Goal: Register for event/course

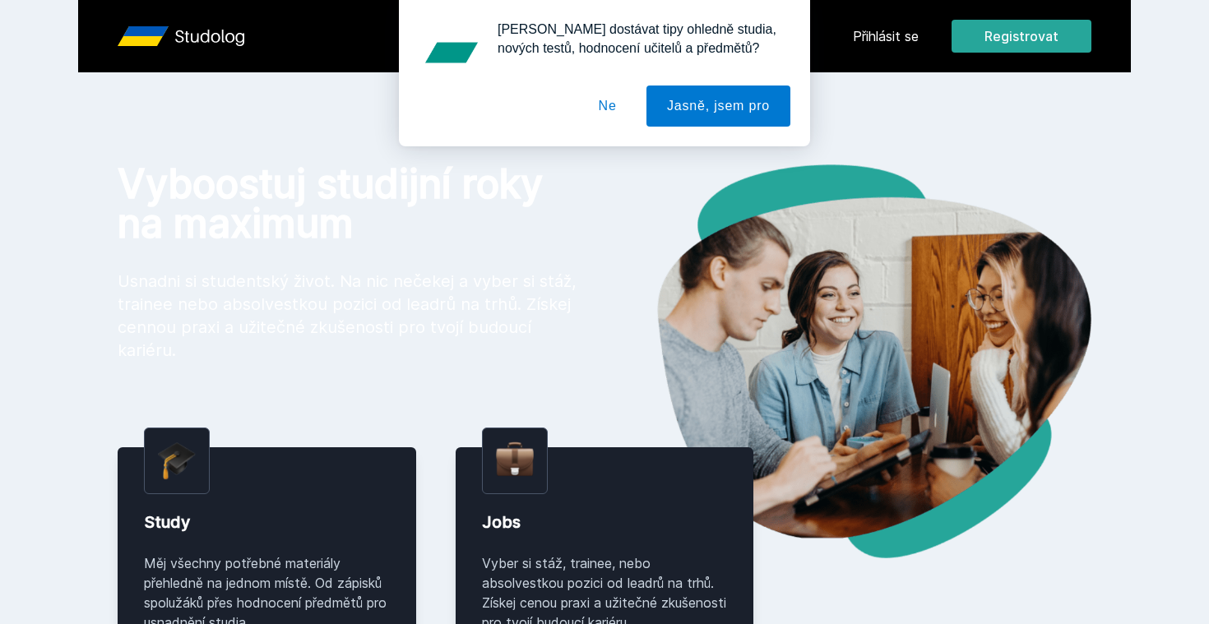
click at [984, 46] on div "[PERSON_NAME] dostávat tipy ohledně studia, nových testů, hodnocení učitelů a p…" at bounding box center [604, 73] width 1209 height 146
click at [611, 113] on button "Ne" at bounding box center [607, 106] width 59 height 41
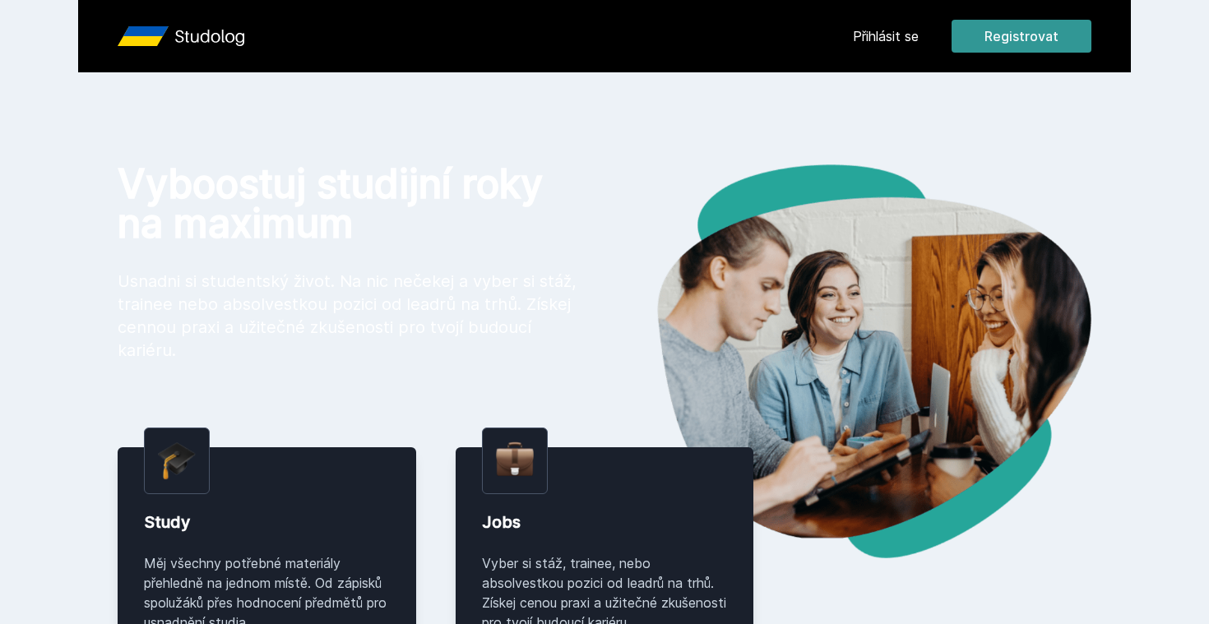
click at [1037, 42] on button "Registrovat" at bounding box center [1021, 36] width 140 height 33
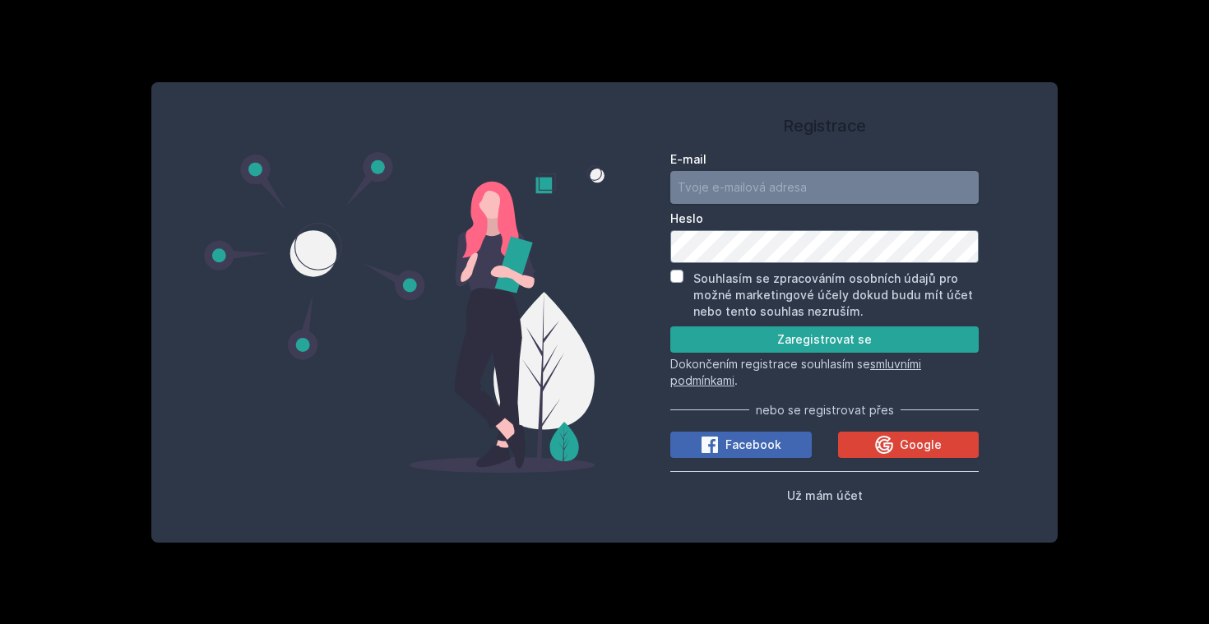
click at [816, 179] on input "E-mail" at bounding box center [824, 187] width 308 height 33
type input "[EMAIL_ADDRESS][DOMAIN_NAME]"
click at [675, 271] on input "Souhlasím se zpracováním osobních údajů pro možné marketingové účely dokud budu…" at bounding box center [676, 276] width 13 height 13
checkbox input "true"
click at [727, 353] on form "E-mail [EMAIL_ADDRESS][DOMAIN_NAME] Heslo Souhlasím se zpracováním osobních úda…" at bounding box center [824, 270] width 308 height 238
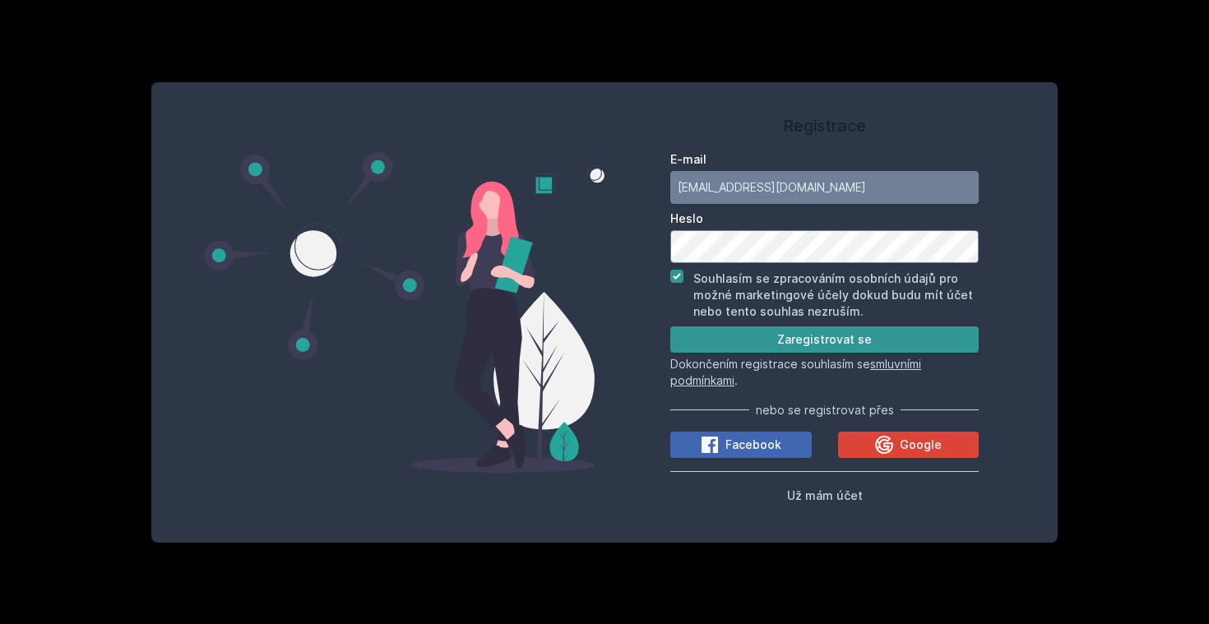
click at [733, 340] on button "Zaregistrovat se" at bounding box center [824, 339] width 308 height 26
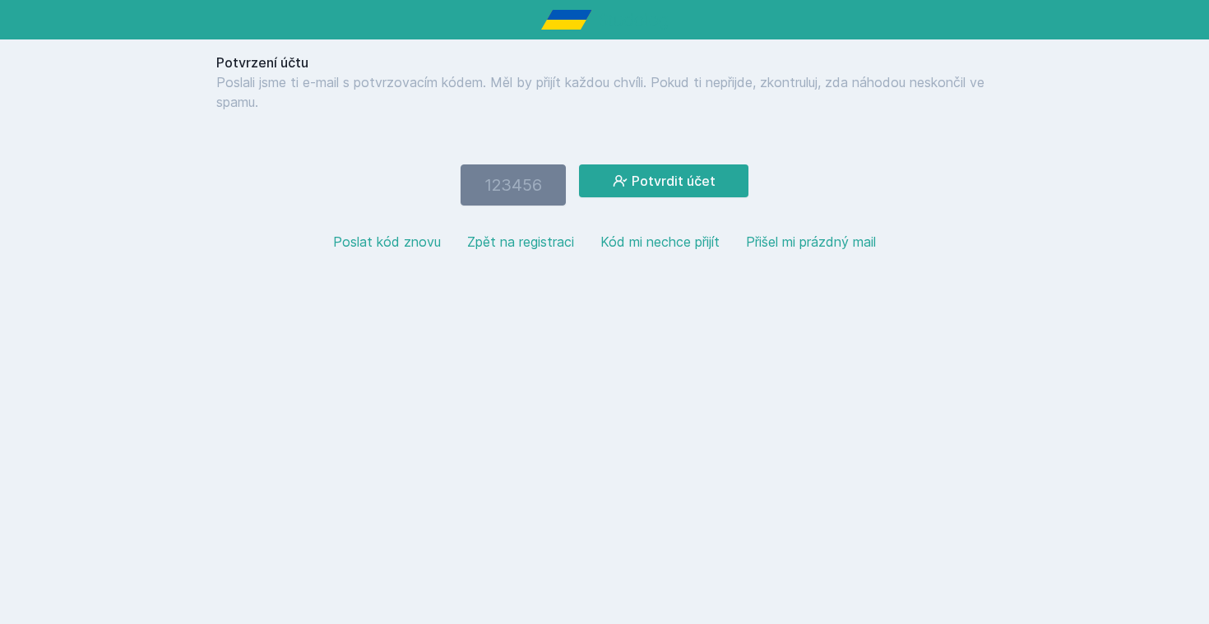
click at [518, 240] on button "Zpět na registraci" at bounding box center [520, 242] width 107 height 20
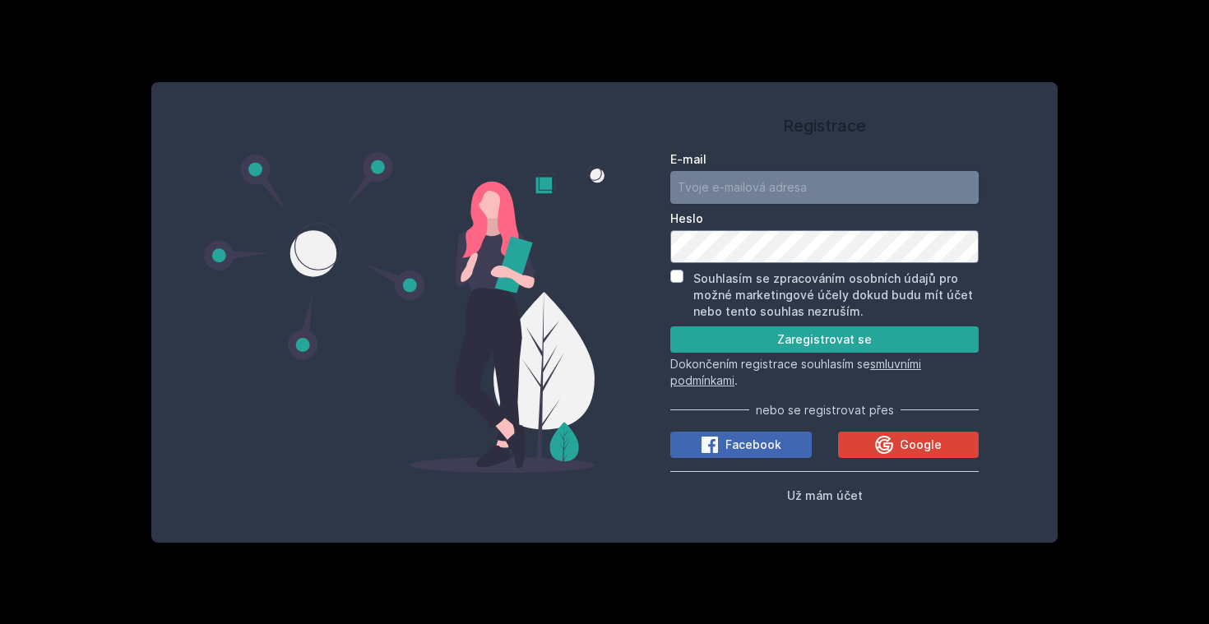
click at [772, 189] on input "E-mail" at bounding box center [824, 187] width 308 height 33
type input "[EMAIL_ADDRESS][DOMAIN_NAME]"
click at [683, 275] on input "Souhlasím se zpracováním osobních údajů pro možné marketingové účely dokud budu…" at bounding box center [676, 276] width 13 height 13
checkbox input "true"
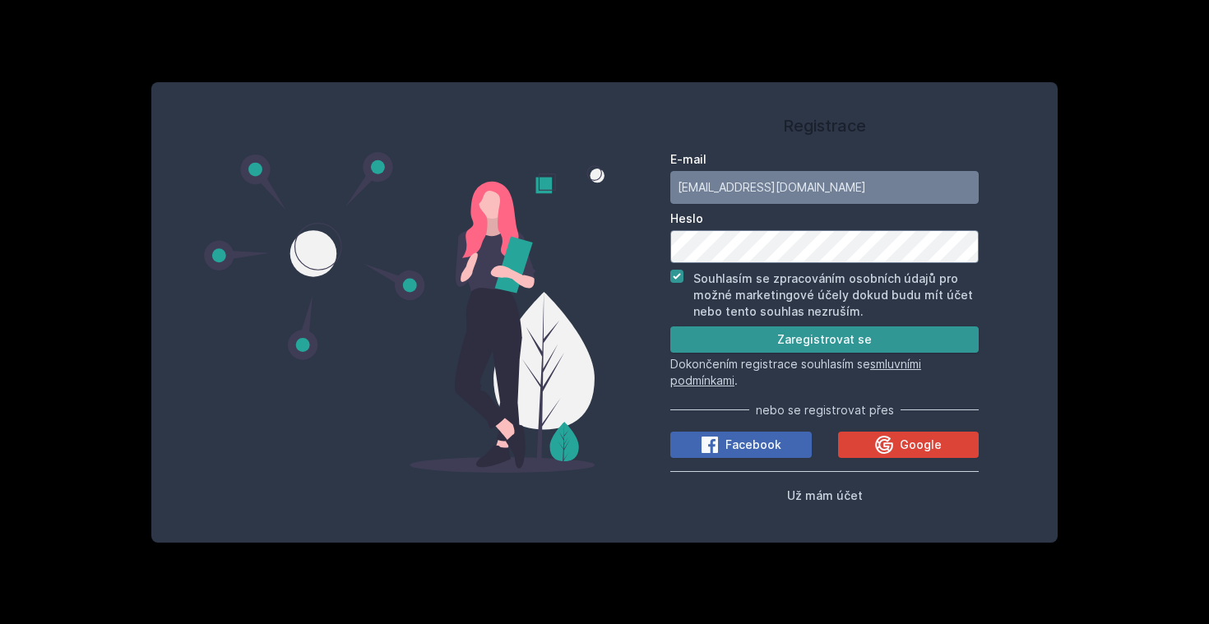
click at [694, 336] on button "Zaregistrovat se" at bounding box center [824, 339] width 308 height 26
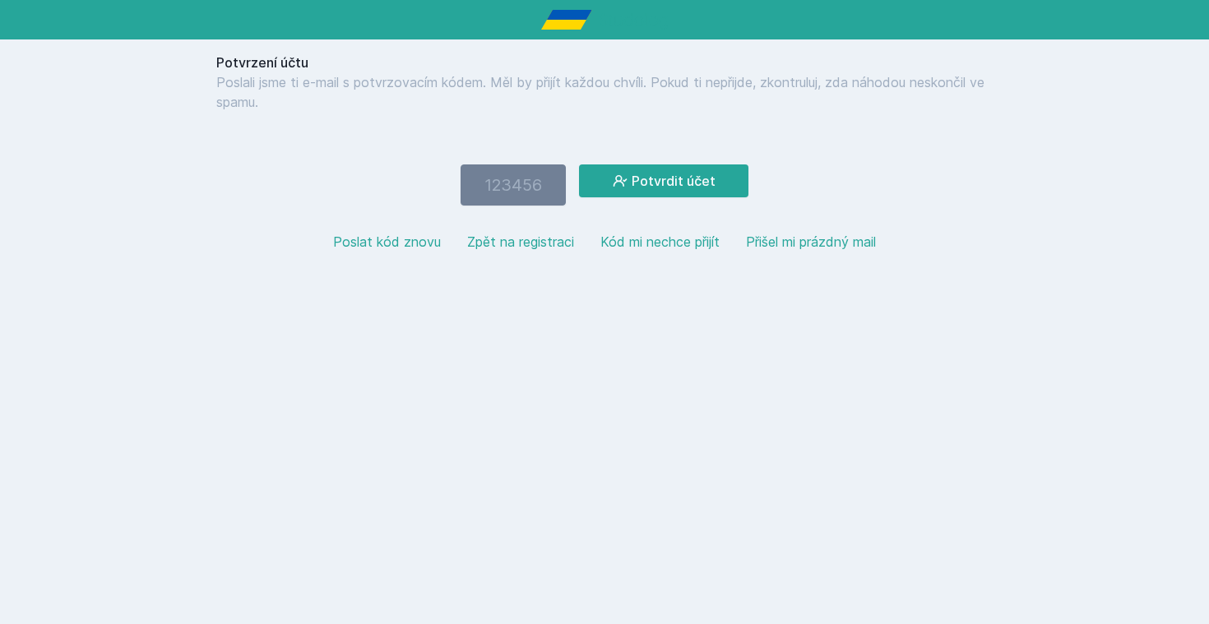
click at [522, 246] on button "Zpět na registraci" at bounding box center [520, 242] width 107 height 20
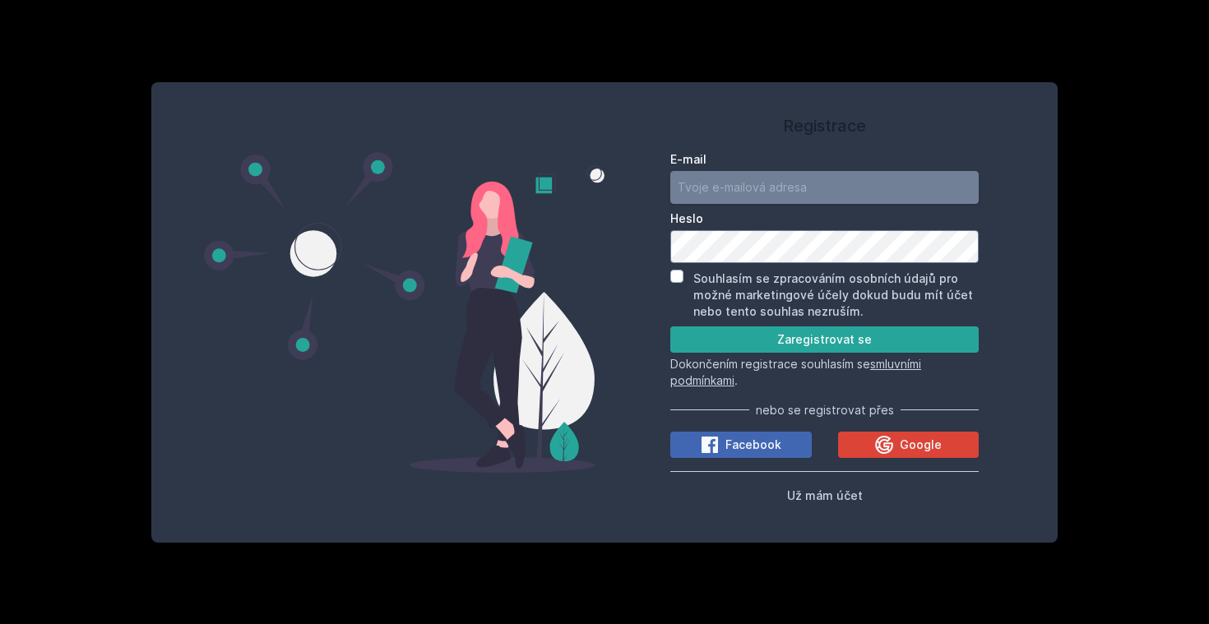
click at [730, 190] on input "E-mail" at bounding box center [824, 187] width 308 height 33
click at [719, 201] on input "[EMAIL_ADDRESS][DOMAIN_NAME]" at bounding box center [824, 187] width 308 height 33
type input "[EMAIL_ADDRESS][DOMAIN_NAME]"
click at [683, 280] on input "Souhlasím se zpracováním osobních údajů pro možné marketingové účely dokud budu…" at bounding box center [676, 276] width 13 height 13
checkbox input "true"
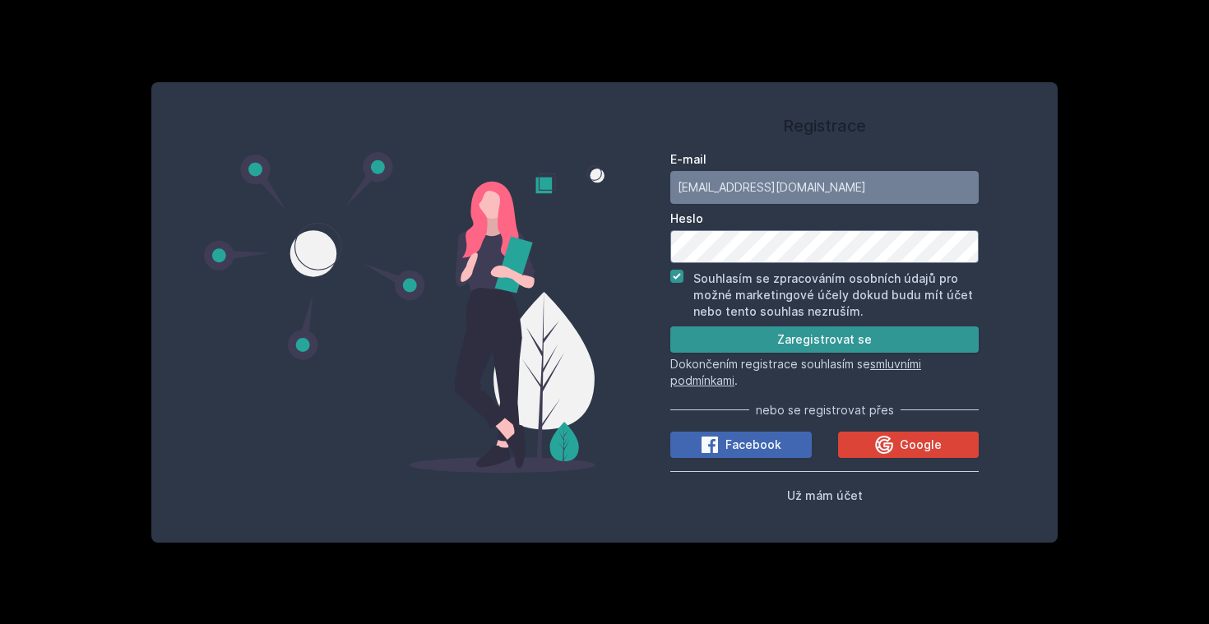
click at [713, 344] on button "Zaregistrovat se" at bounding box center [824, 339] width 308 height 26
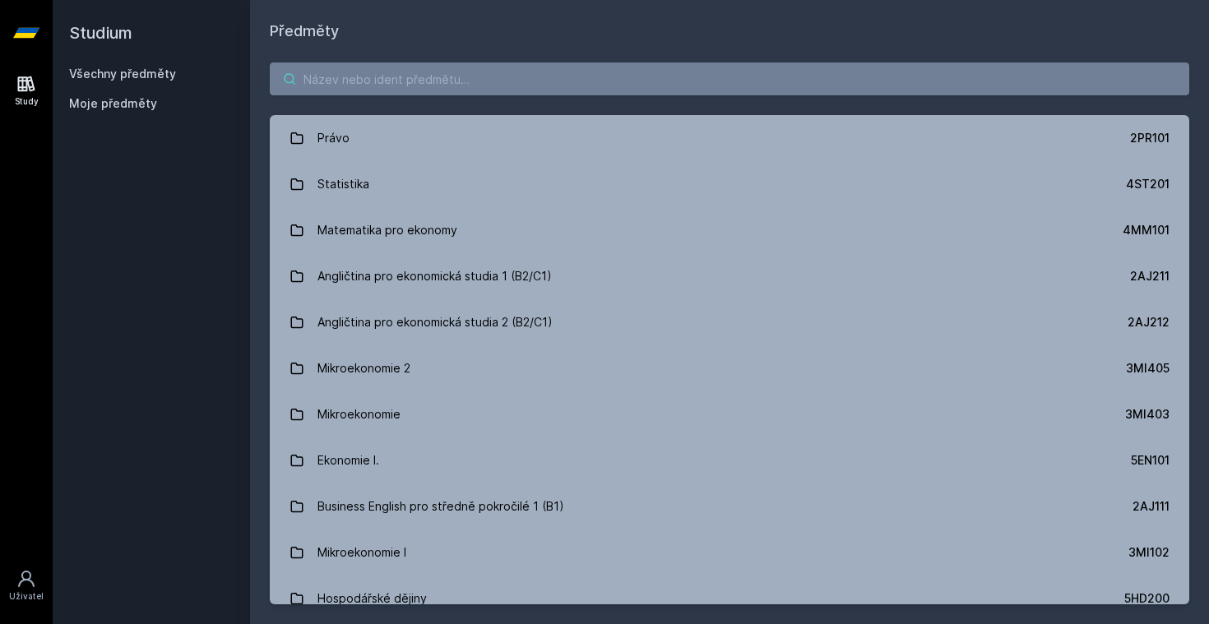
click at [314, 86] on input "search" at bounding box center [729, 79] width 919 height 33
paste input "5PR203"
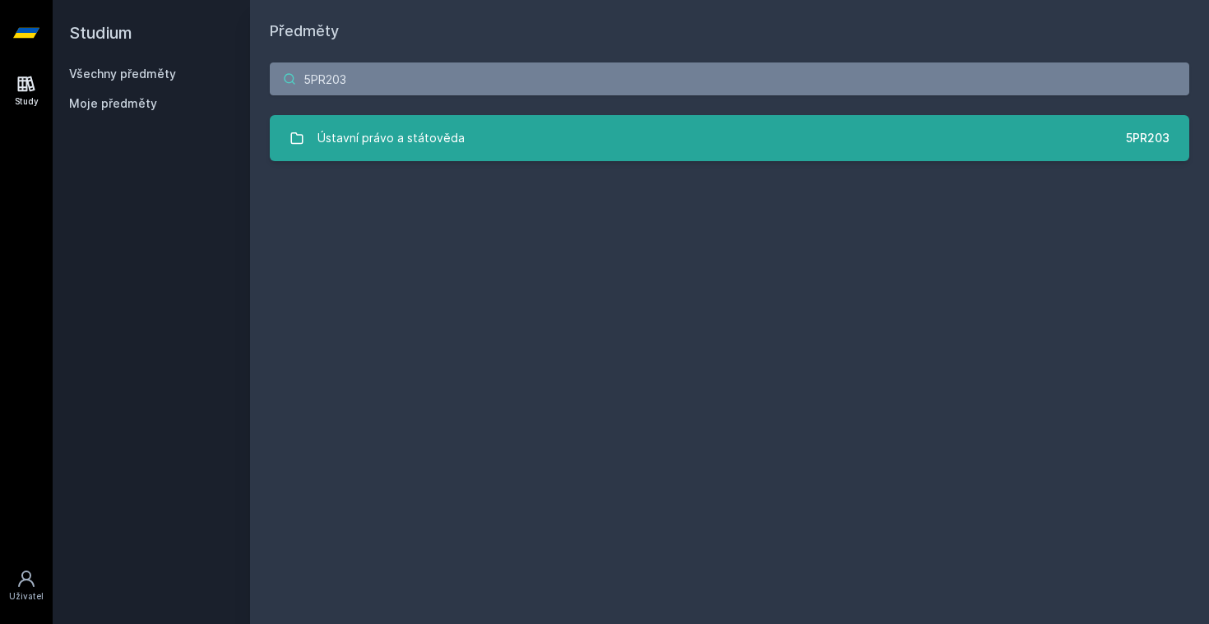
type input "5PR203"
click at [430, 152] on div "Ústavní právo a státověda" at bounding box center [390, 138] width 147 height 33
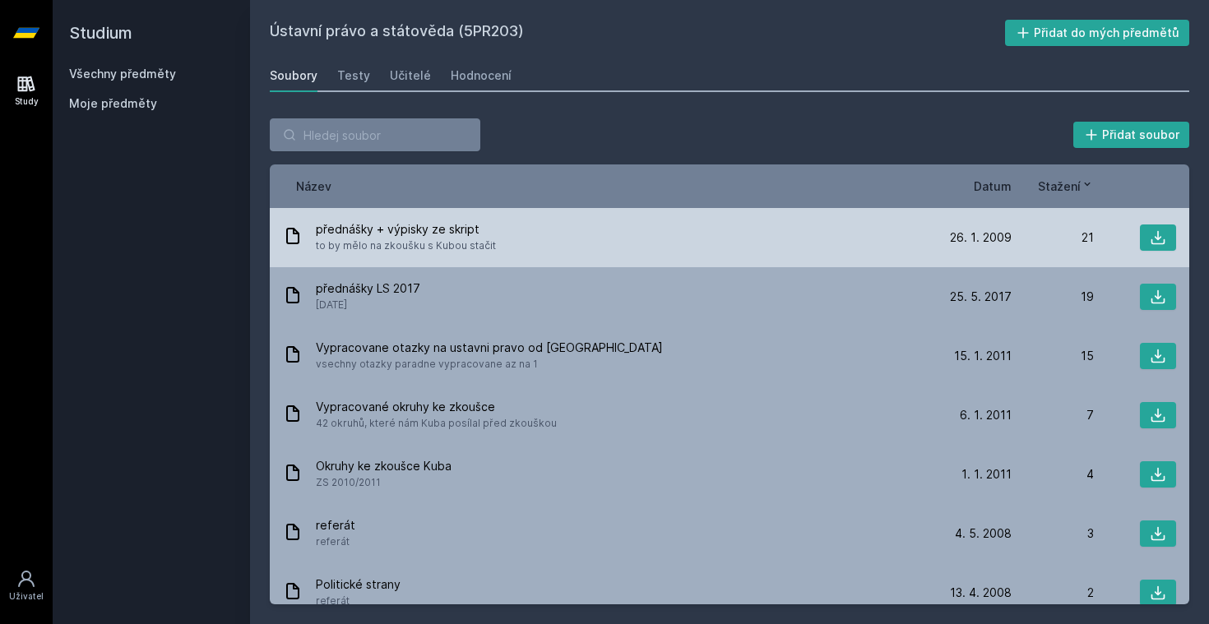
click at [423, 243] on span "to by mělo na zkoušku s Kubou stačit" at bounding box center [406, 246] width 180 height 16
click at [465, 231] on span "přednášky + výpisky ze skript" at bounding box center [406, 229] width 180 height 16
click at [1036, 240] on div "21" at bounding box center [1053, 237] width 82 height 16
click at [1164, 236] on icon at bounding box center [1158, 237] width 16 height 16
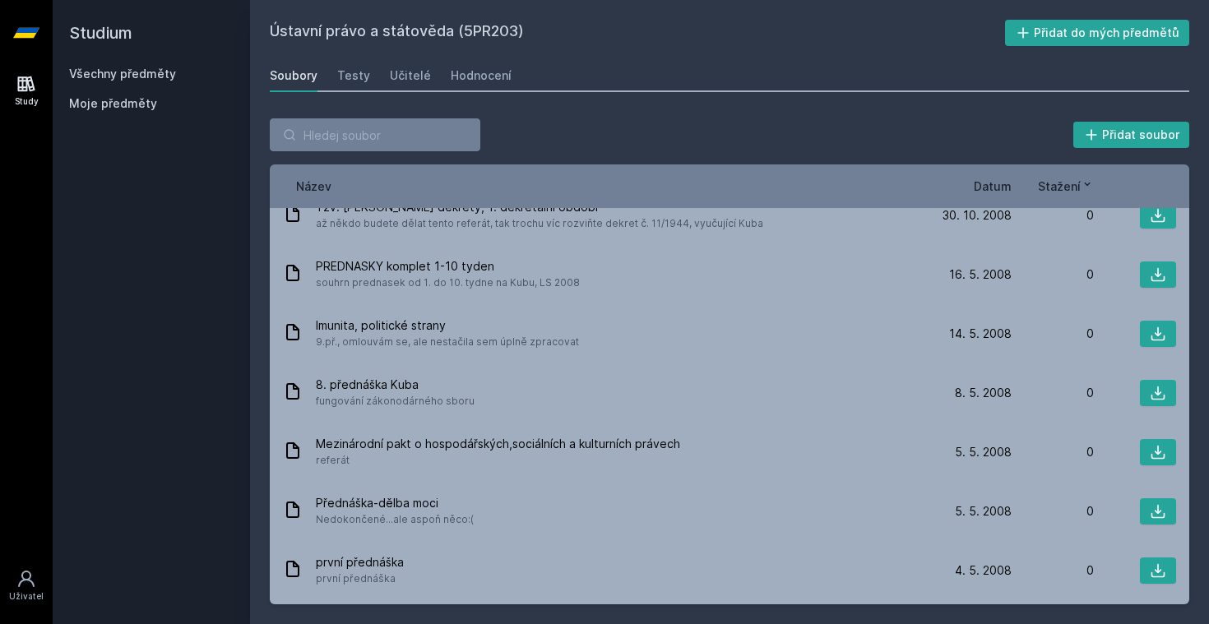
scroll to position [853, 0]
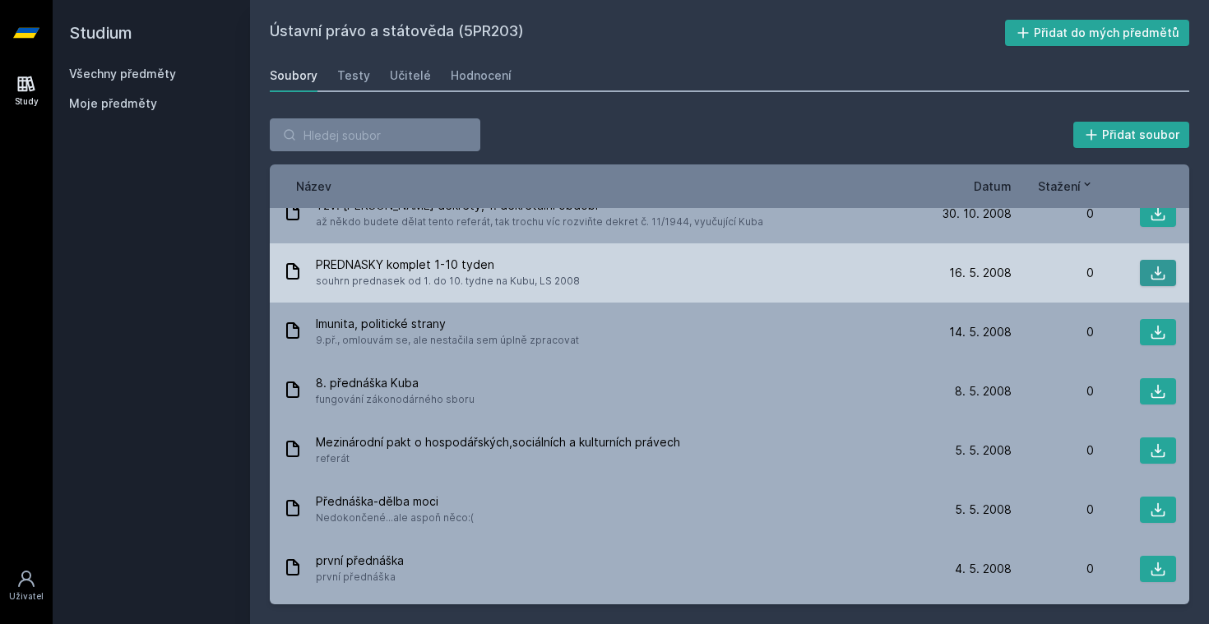
click at [1164, 270] on icon at bounding box center [1158, 273] width 16 height 16
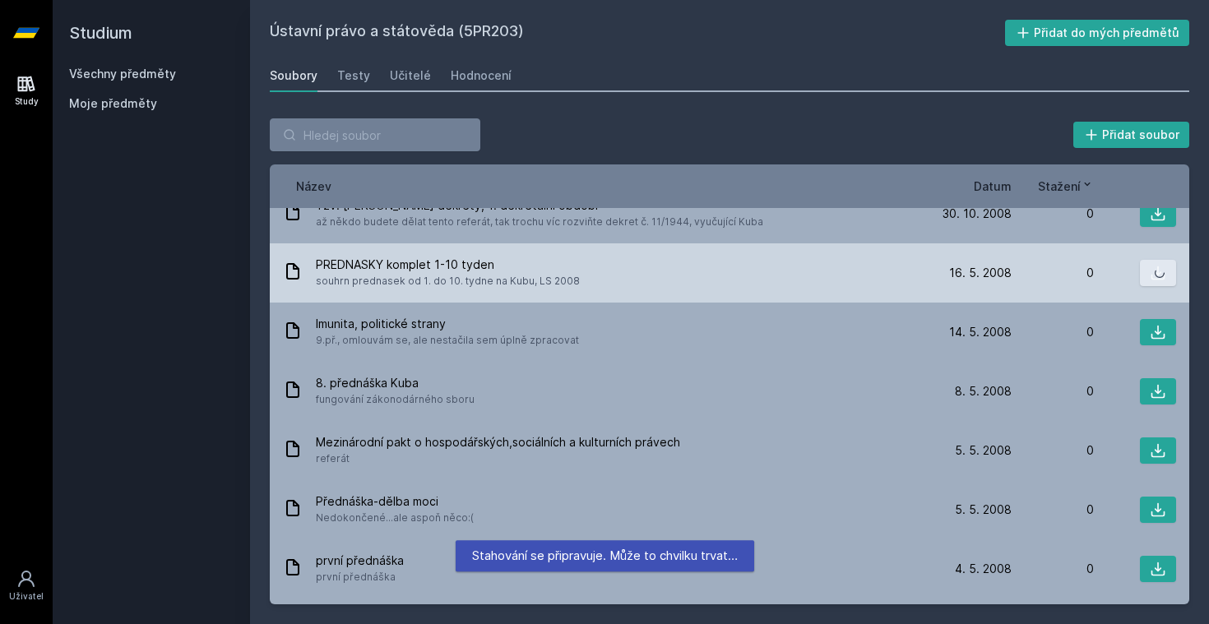
click at [1164, 270] on icon at bounding box center [1158, 273] width 16 height 16
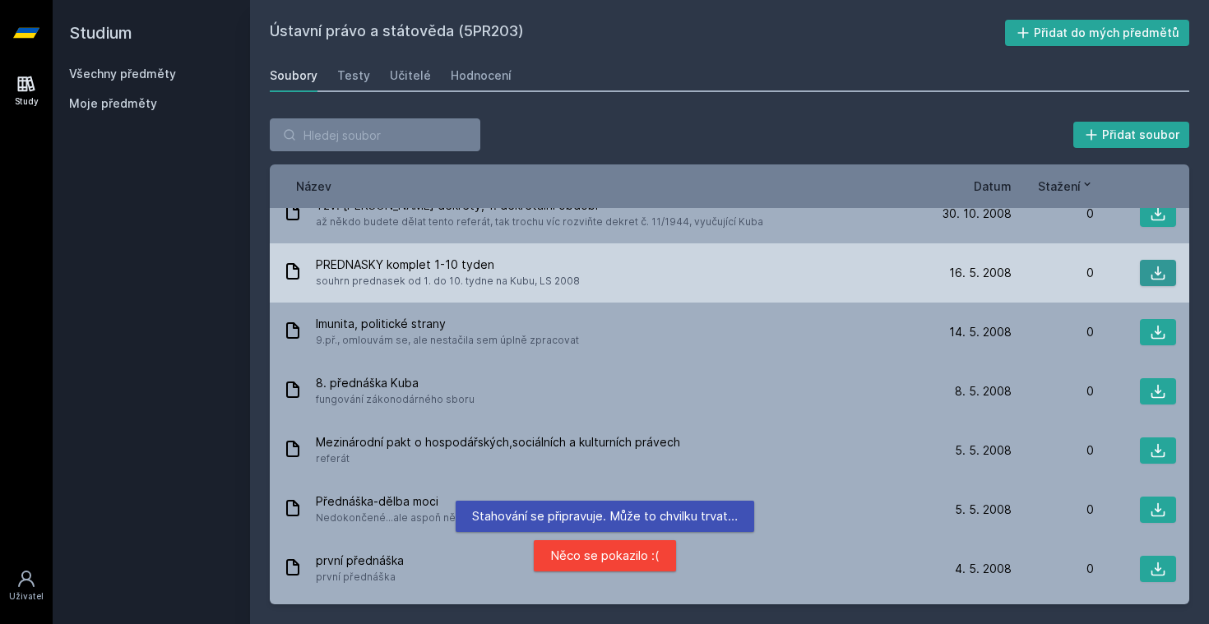
click at [1164, 270] on icon at bounding box center [1158, 273] width 16 height 16
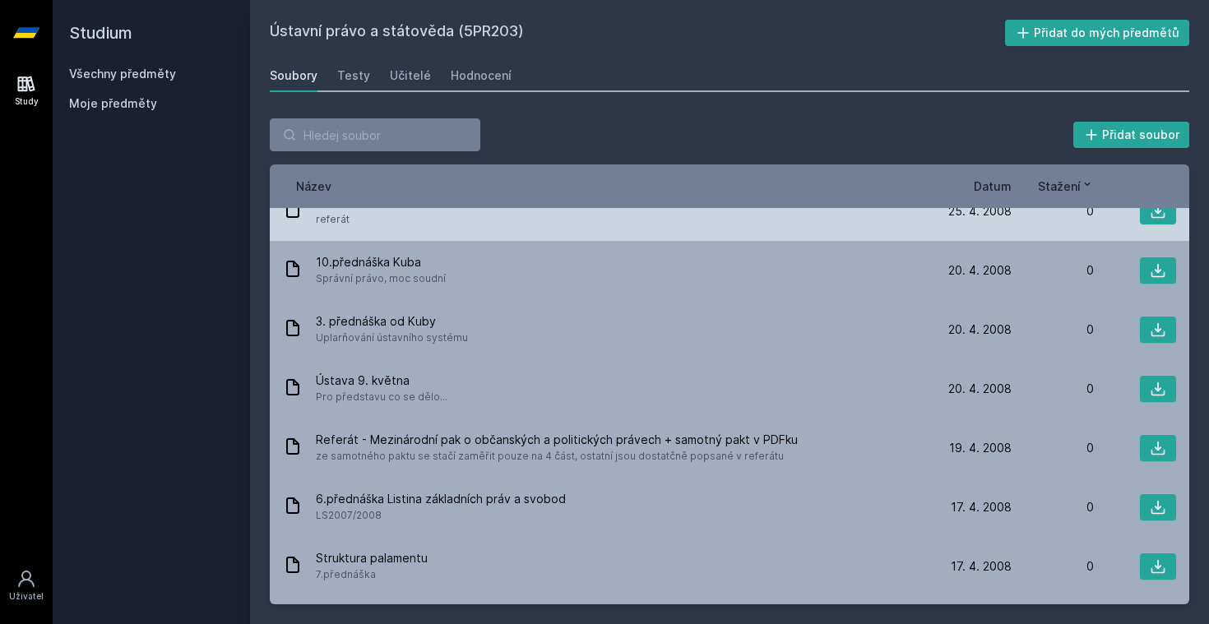
scroll to position [1448, 0]
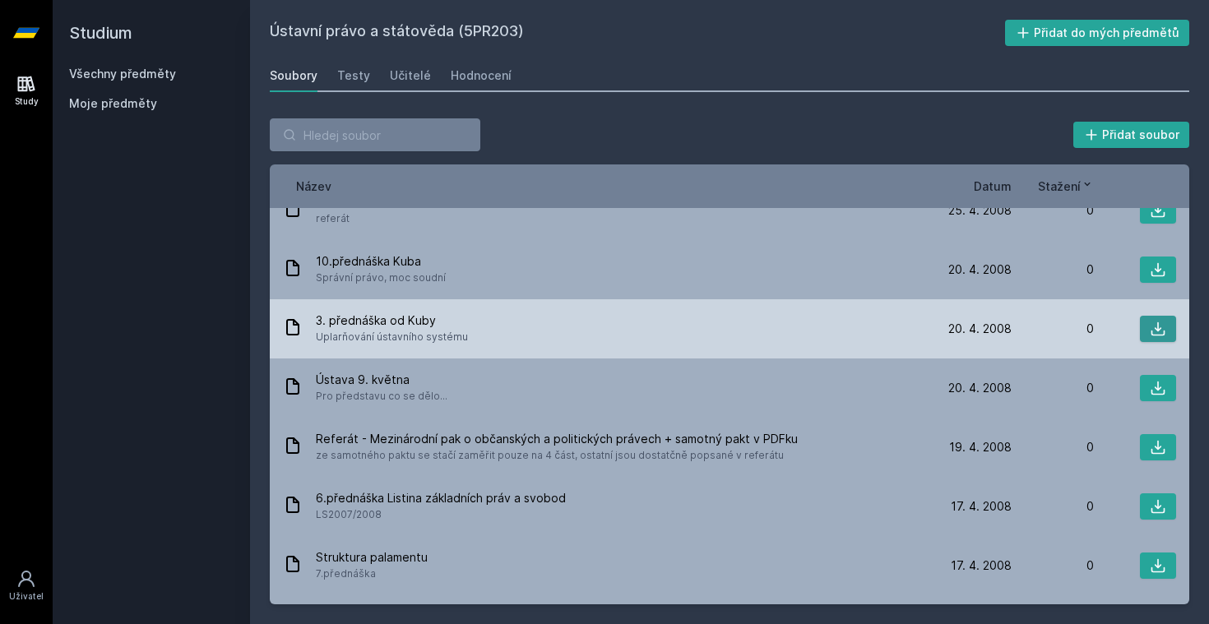
click at [1155, 331] on icon at bounding box center [1158, 329] width 16 height 16
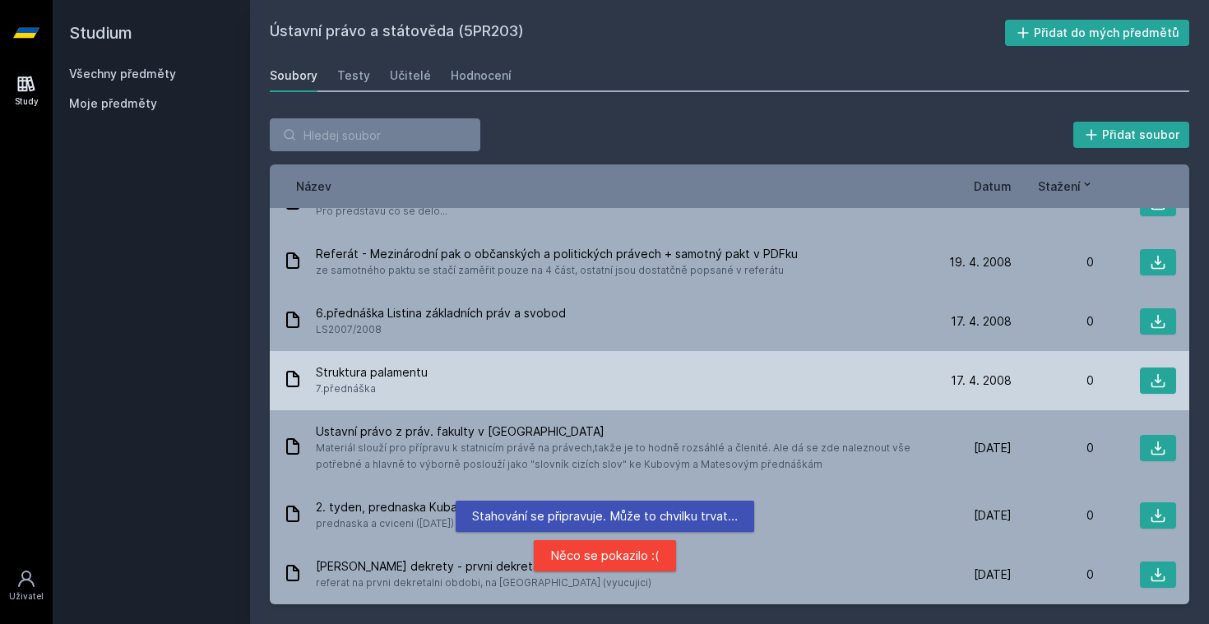
scroll to position [0, 0]
